Goal: Task Accomplishment & Management: Manage account settings

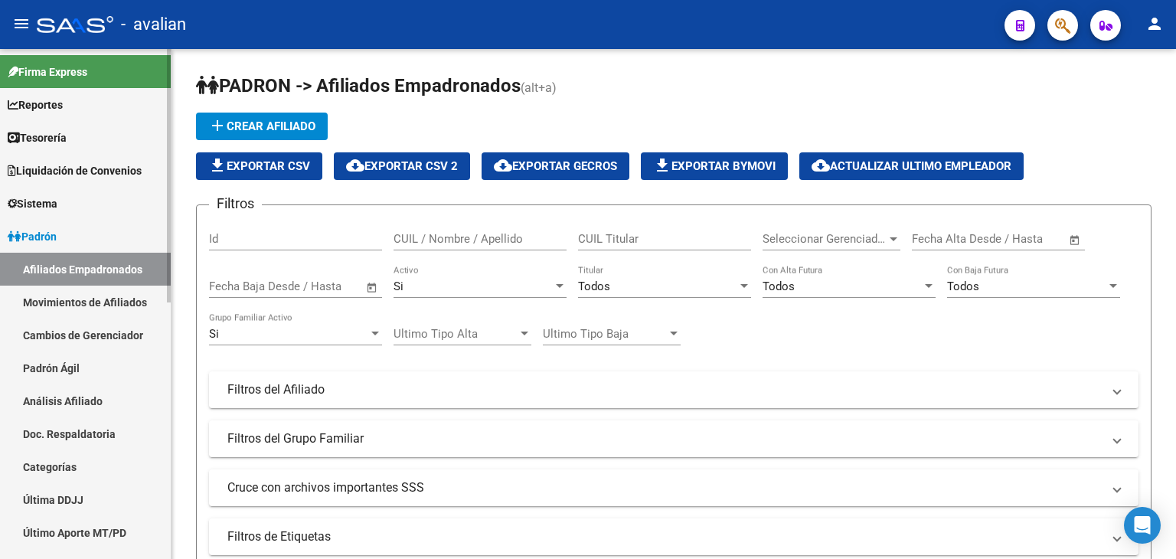
click at [58, 267] on link "Afiliados Empadronados" at bounding box center [85, 269] width 171 height 33
click at [80, 301] on link "Movimientos de Afiliados" at bounding box center [85, 302] width 171 height 33
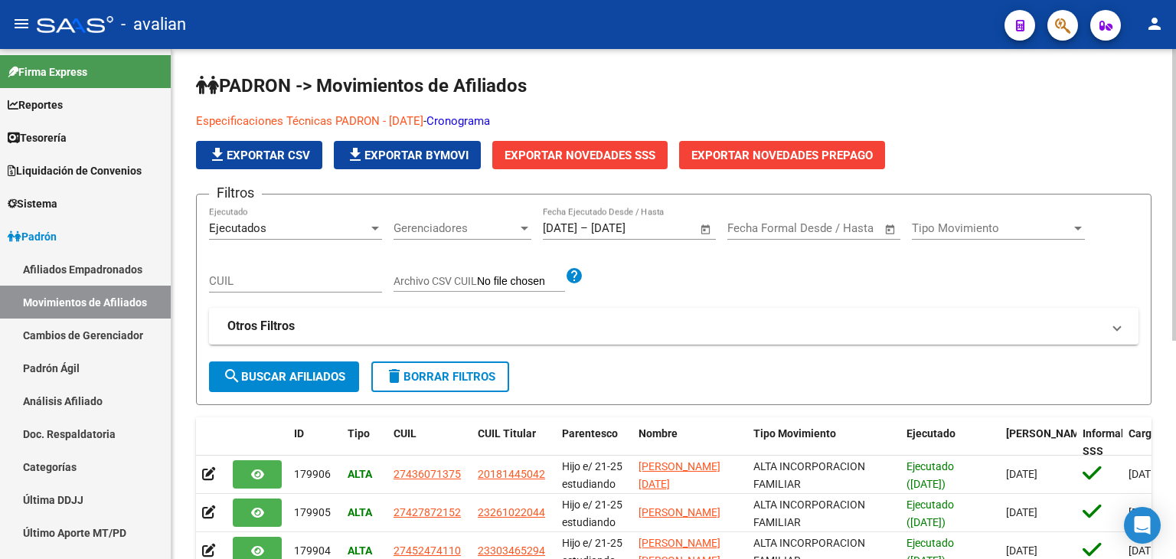
click at [533, 155] on span "Exportar Novedades SSS" at bounding box center [580, 156] width 151 height 14
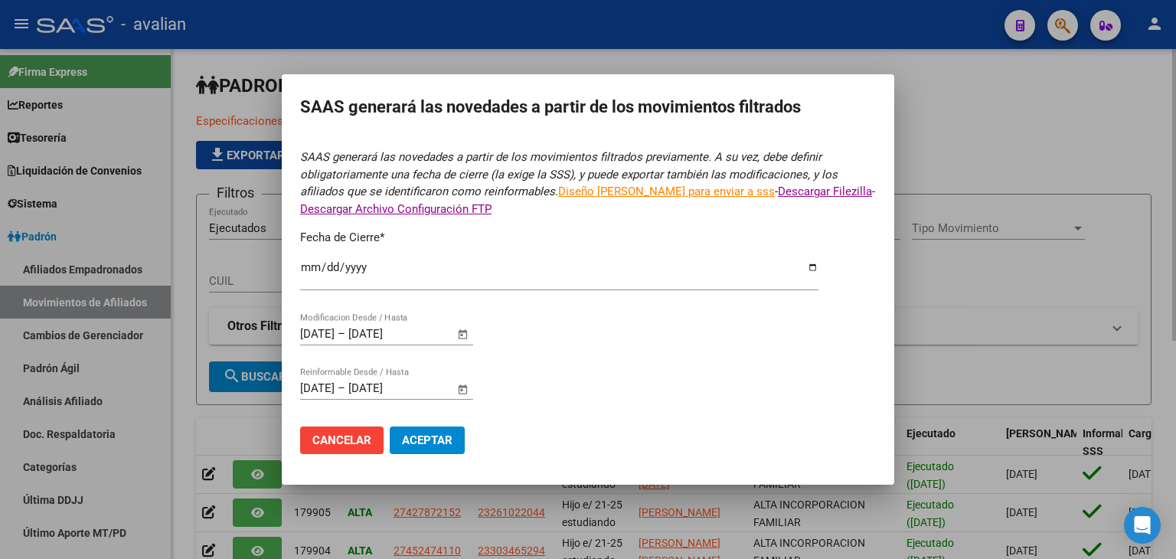
type input "[DATE]"
click at [438, 441] on span "Aceptar" at bounding box center [427, 440] width 51 height 14
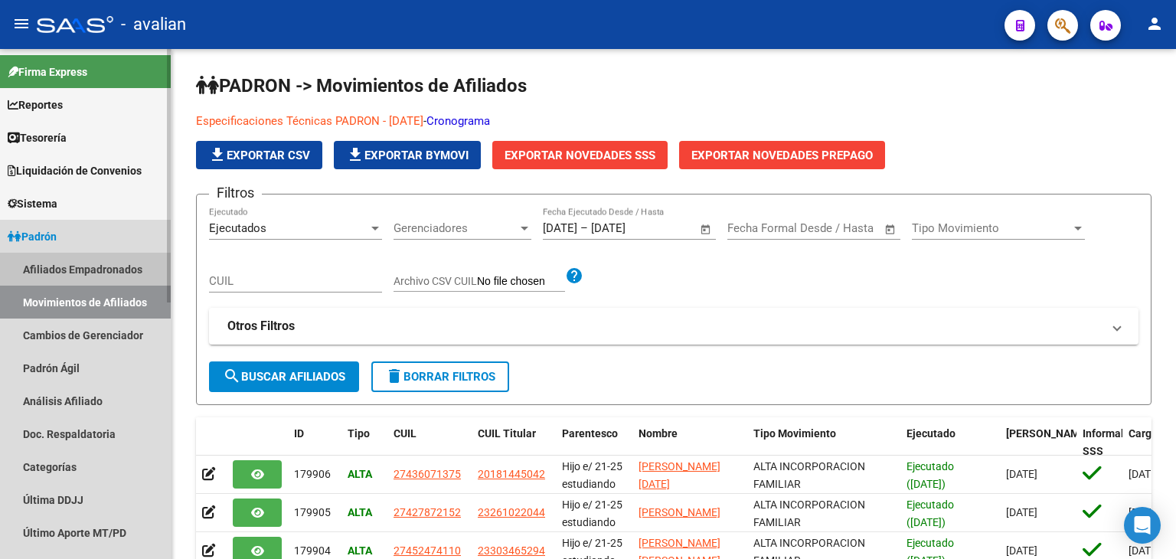
click at [61, 270] on link "Afiliados Empadronados" at bounding box center [85, 269] width 171 height 33
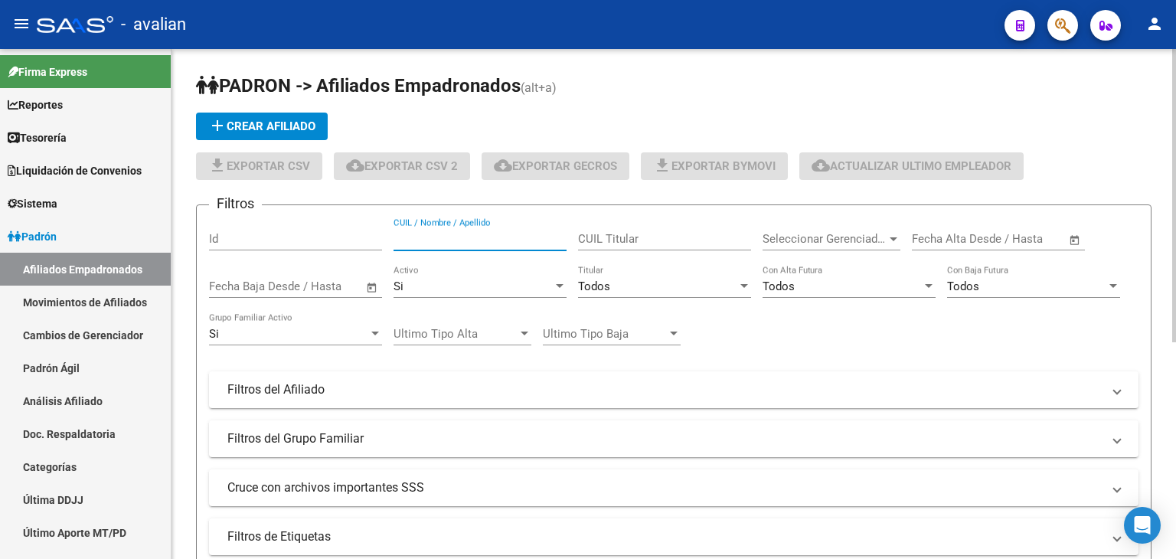
click at [452, 240] on input "CUIL / Nombre / Apellido" at bounding box center [480, 239] width 173 height 14
paste input "27960197378"
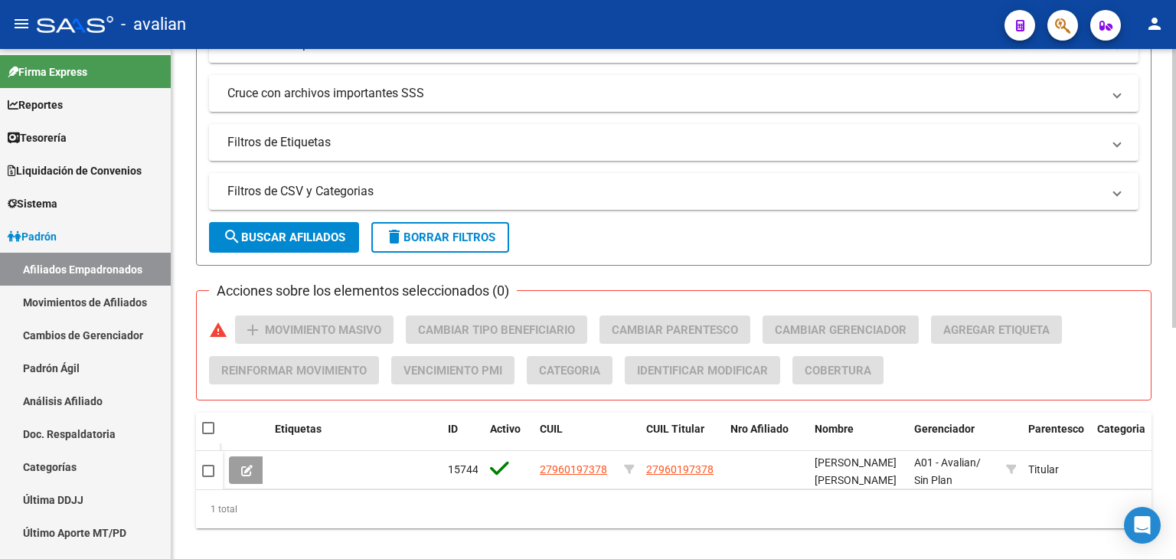
scroll to position [423, 0]
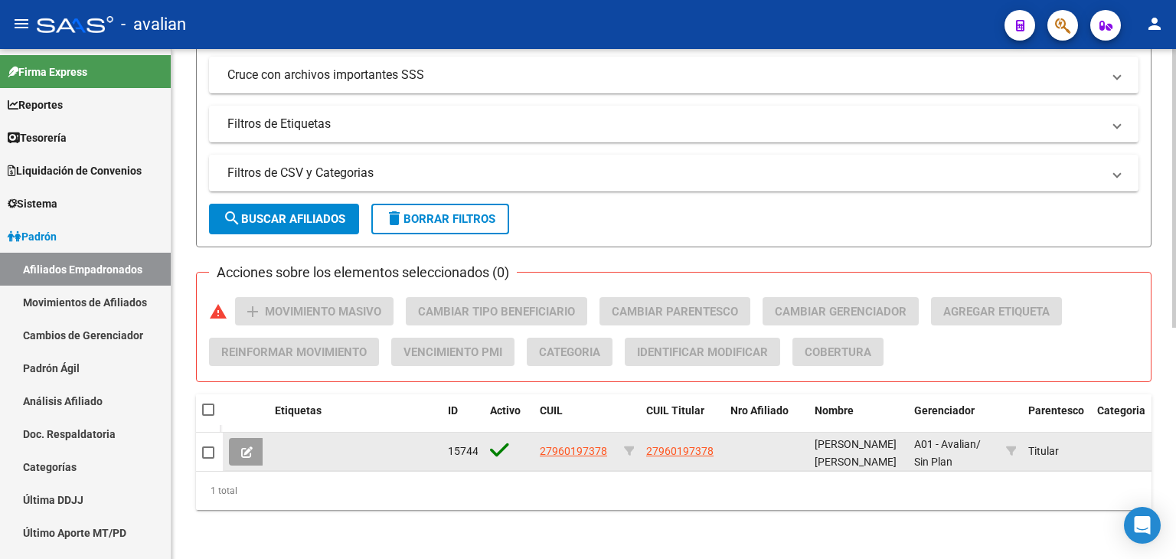
type input "27960197378"
click at [235, 449] on button at bounding box center [247, 452] width 36 height 28
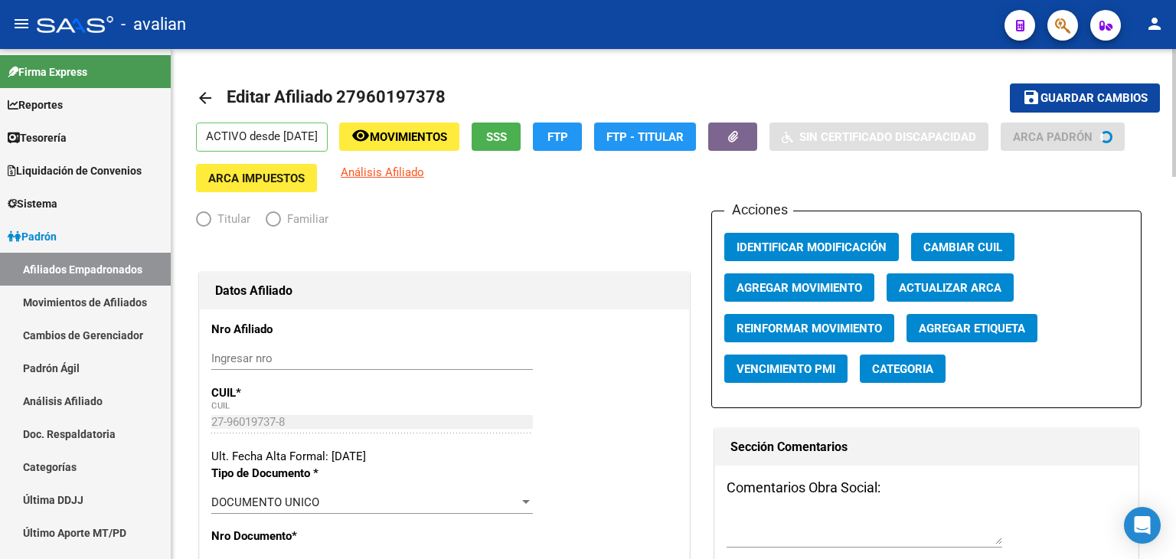
radio input "true"
type input "30-71543538-8"
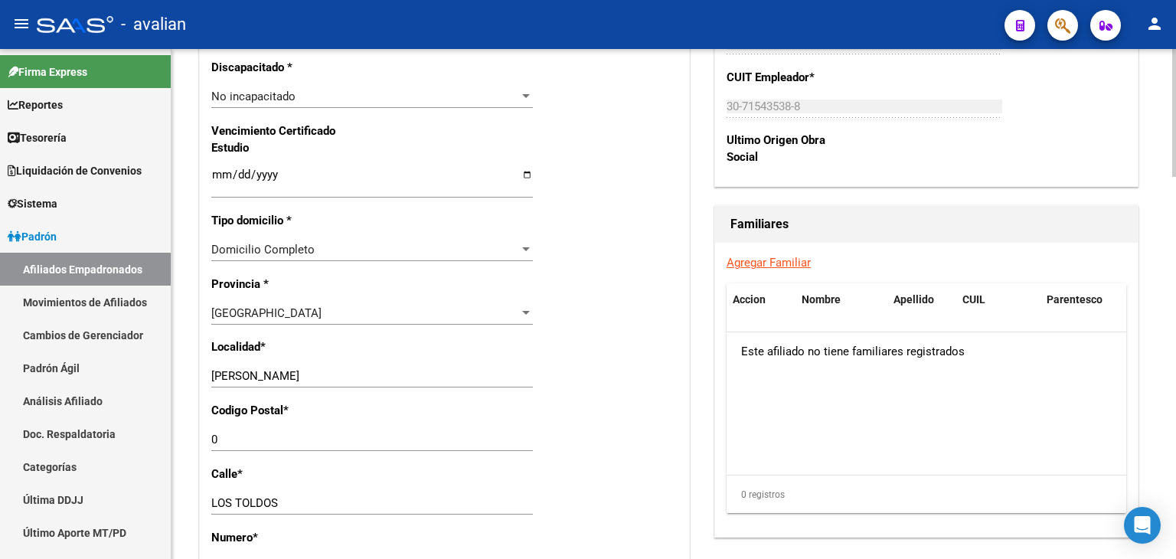
scroll to position [996, 0]
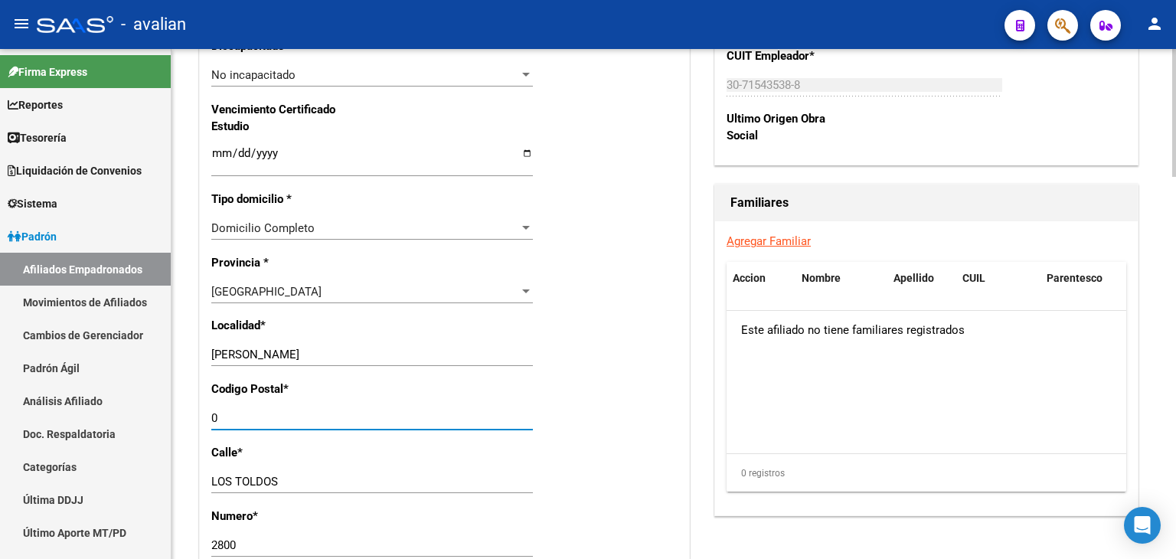
drag, startPoint x: 220, startPoint y: 426, endPoint x: 201, endPoint y: 424, distance: 18.4
click at [201, 425] on div "Nro Afiliado Ingresar nro CUIL * 27-96019737-8 CUIL ARCA Padrón Ult. Fecha Alta…" at bounding box center [444, 132] width 489 height 1660
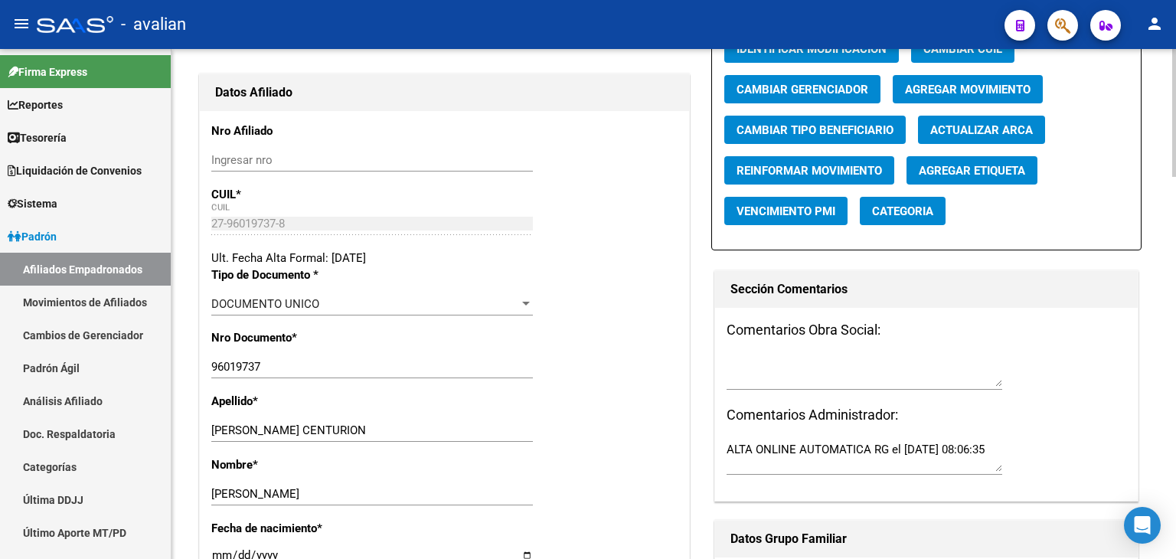
scroll to position [0, 0]
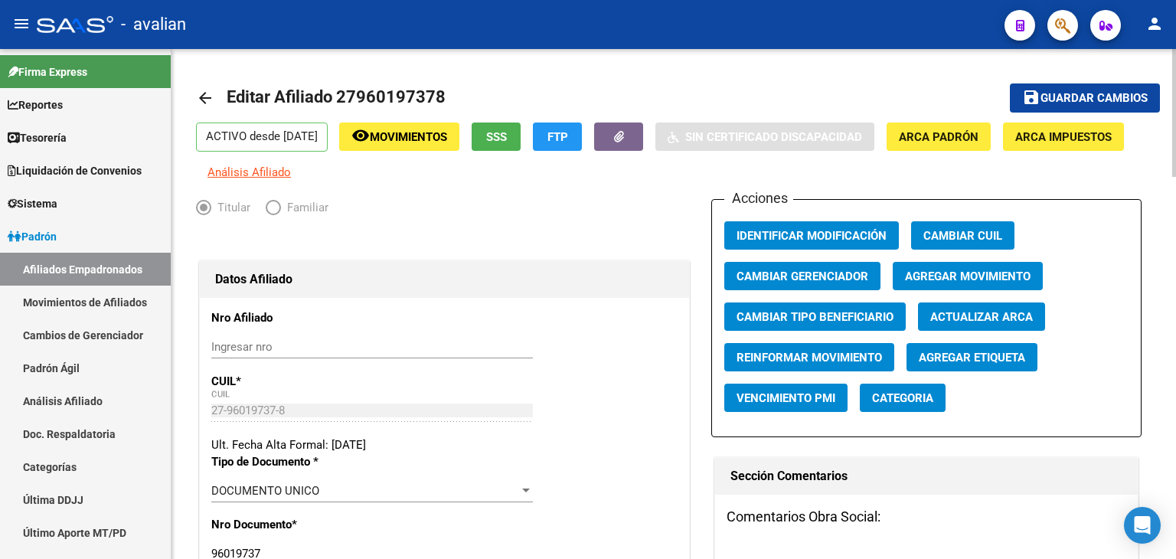
type input "1832"
click at [1058, 93] on span "Guardar cambios" at bounding box center [1094, 99] width 107 height 14
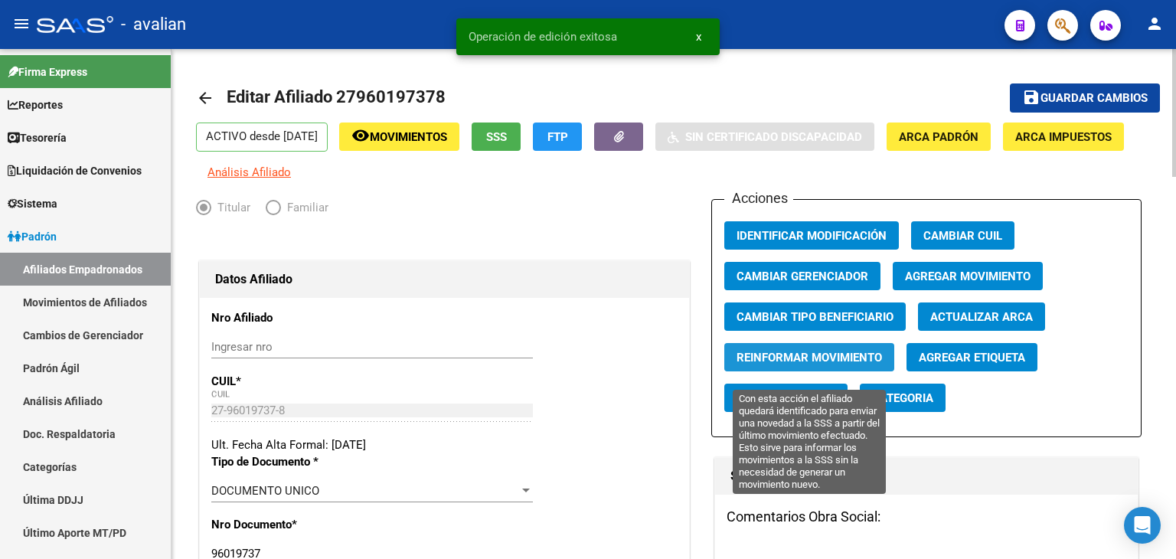
click at [784, 365] on span "Reinformar Movimiento" at bounding box center [810, 358] width 146 height 14
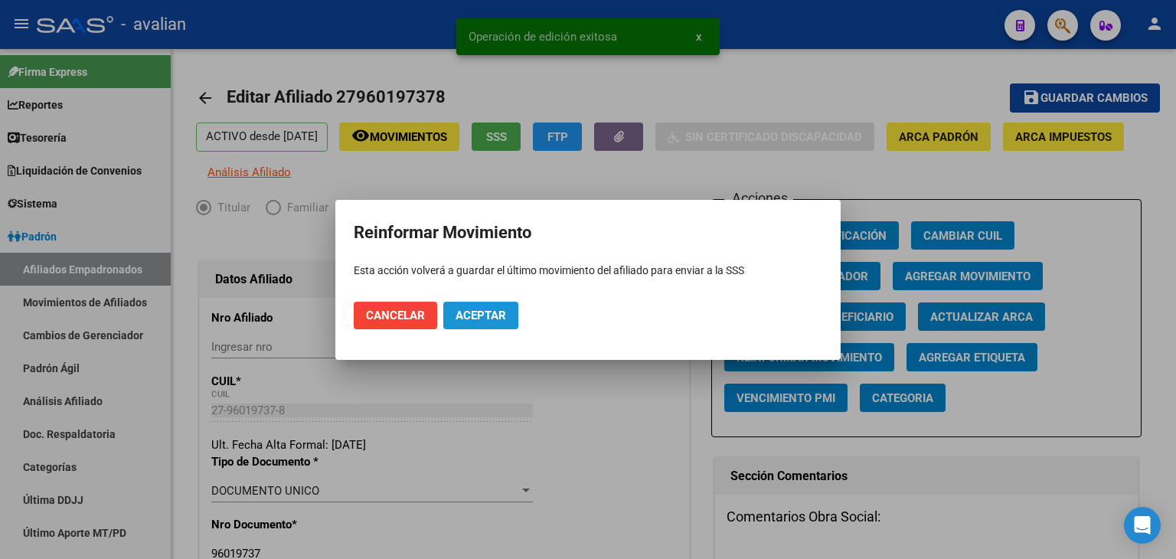
click at [481, 325] on button "Aceptar" at bounding box center [480, 316] width 75 height 28
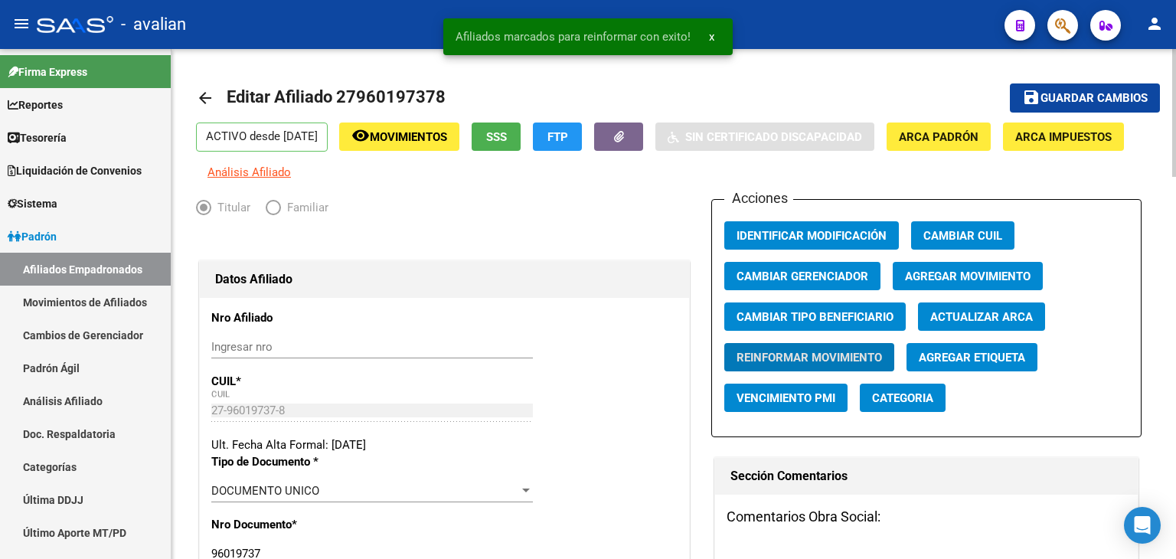
click at [208, 94] on mat-icon "arrow_back" at bounding box center [205, 98] width 18 height 18
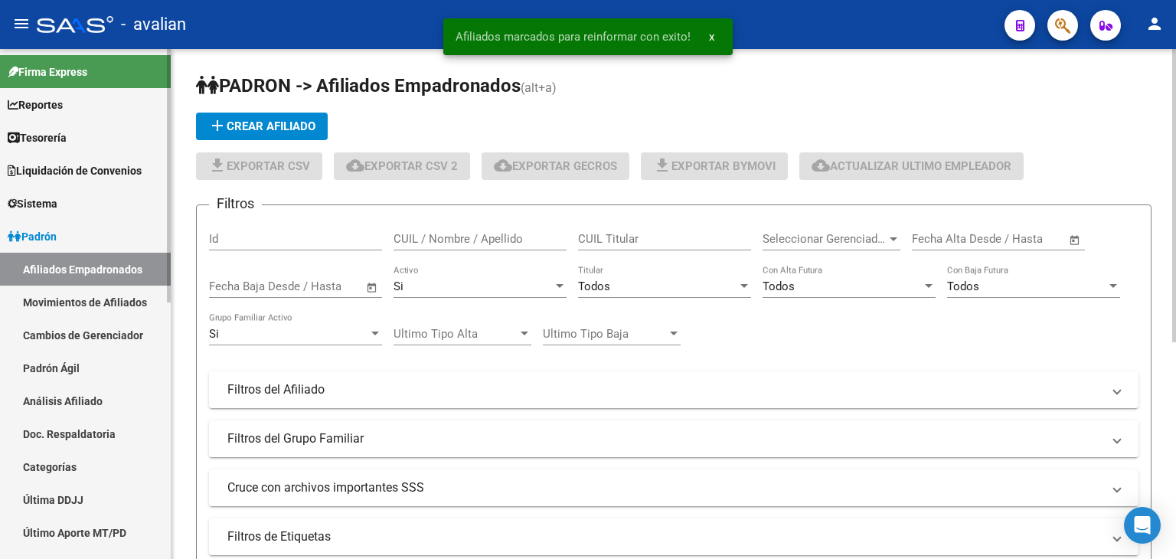
click at [54, 309] on link "Movimientos de Afiliados" at bounding box center [85, 302] width 171 height 33
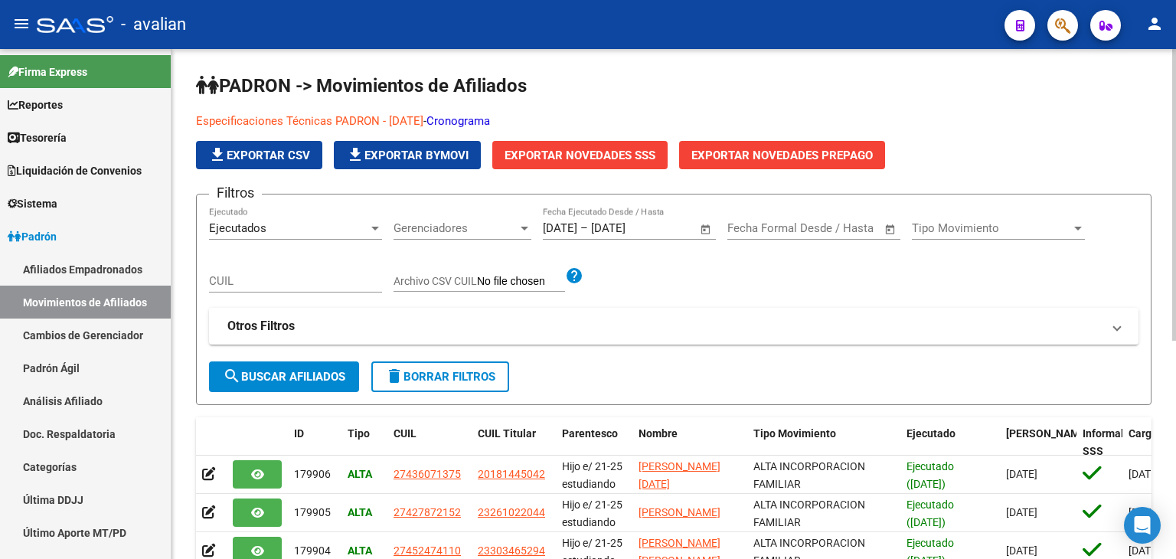
click at [561, 157] on span "Exportar Novedades SSS" at bounding box center [580, 156] width 151 height 14
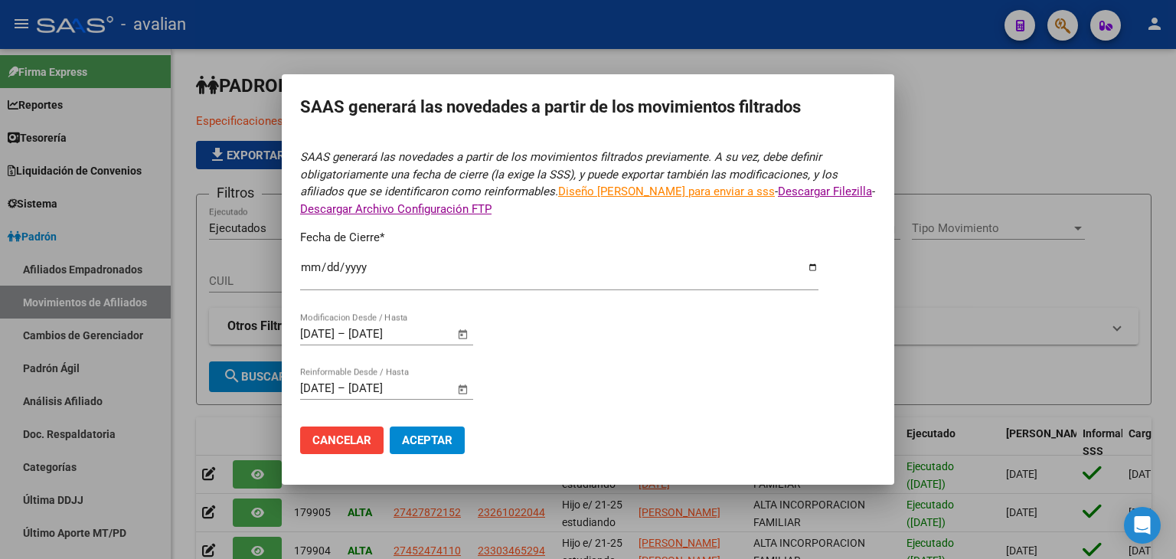
type input "[DATE]"
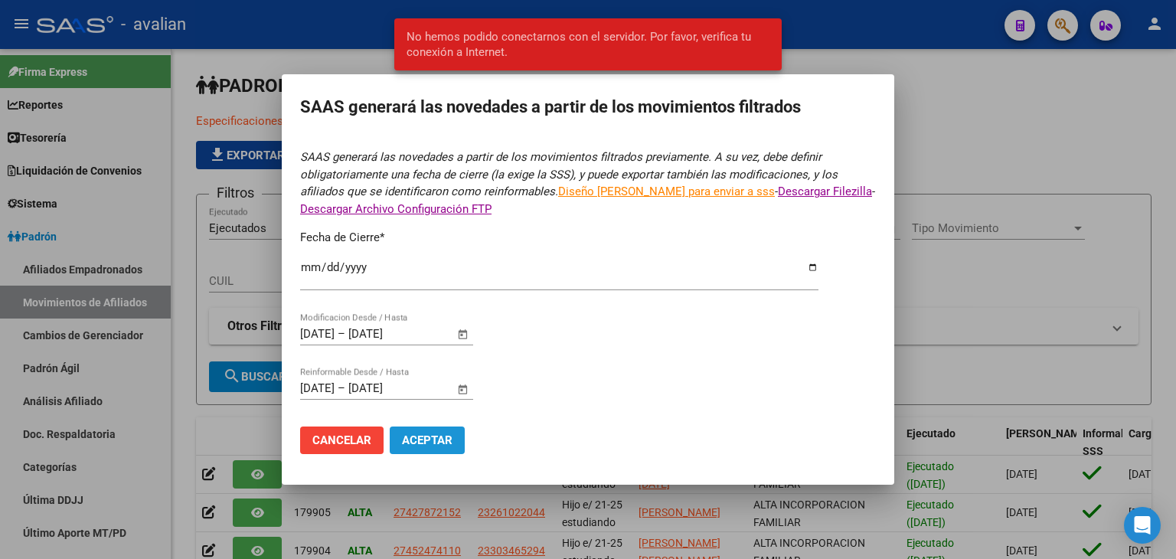
click at [423, 443] on span "Aceptar" at bounding box center [427, 440] width 51 height 14
